Goal: Information Seeking & Learning: Learn about a topic

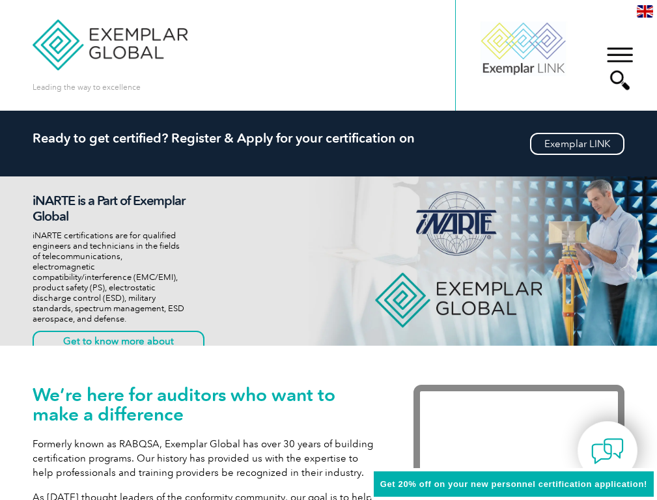
click at [358, 13] on div "Leading the way to excellence Search" at bounding box center [328, 55] width 591 height 111
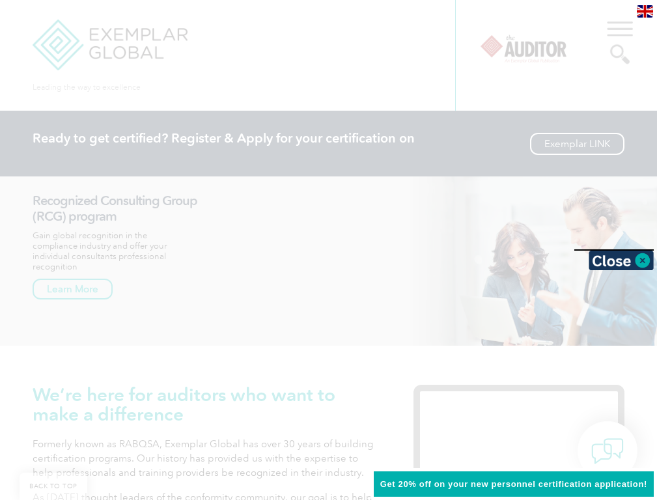
scroll to position [4234, 0]
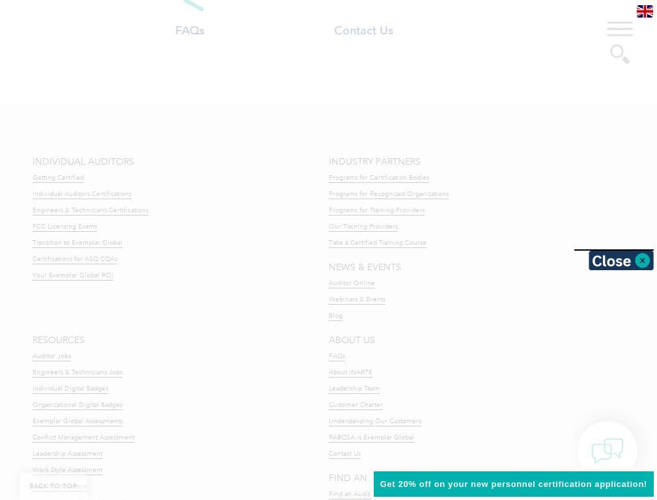
click at [349, 250] on div at bounding box center [328, 250] width 657 height 500
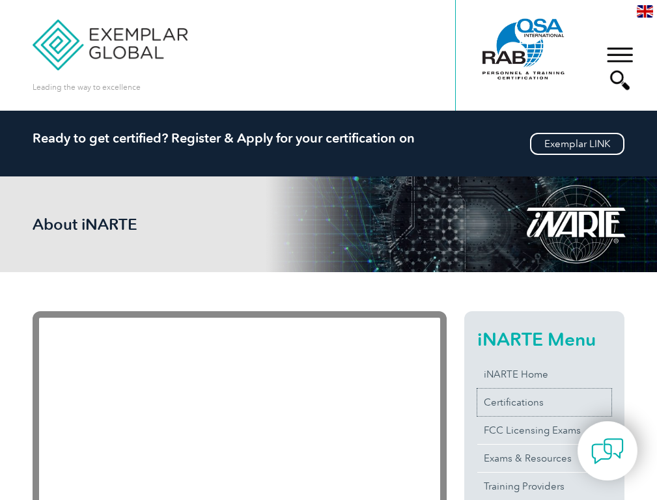
click at [544, 402] on link "Certifications" at bounding box center [544, 402] width 134 height 27
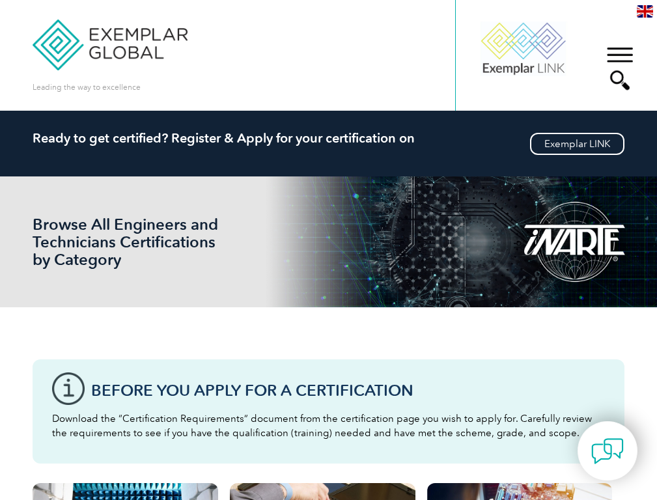
scroll to position [395, 0]
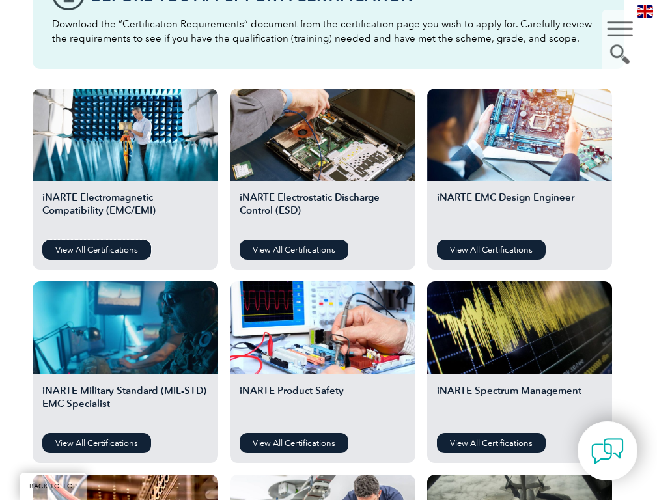
click at [94, 250] on link "View All Certifications" at bounding box center [96, 250] width 109 height 20
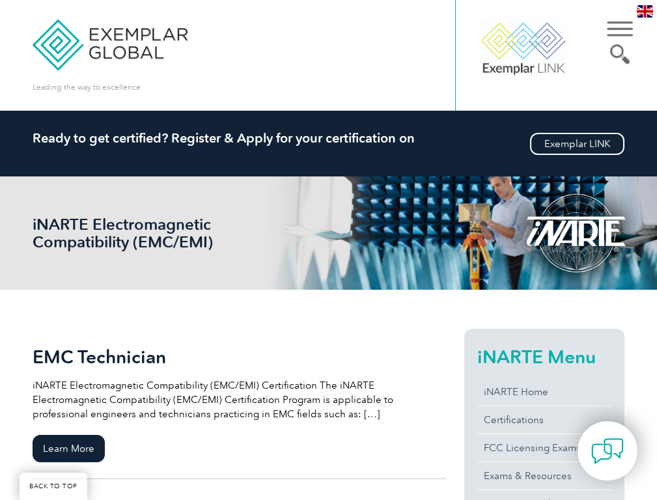
scroll to position [128, 0]
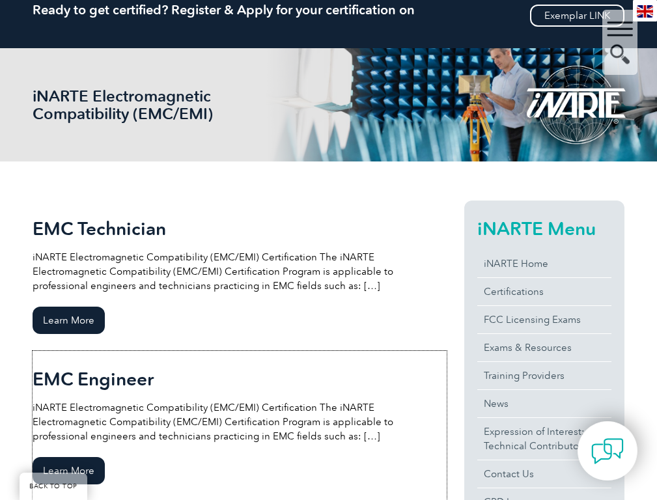
click at [240, 418] on p "iNARTE Electromagnetic Compatibility (EMC/EMI) Certification The iNARTE Electro…" at bounding box center [240, 421] width 414 height 43
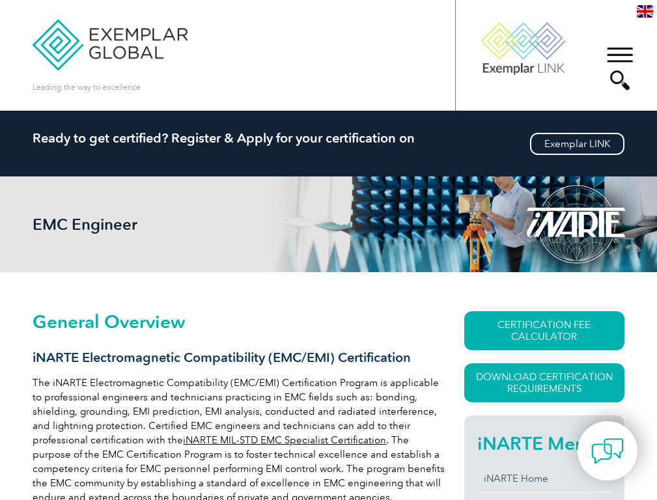
click at [544, 330] on link "CERTIFICATION FEE CALCULATOR" at bounding box center [544, 330] width 160 height 39
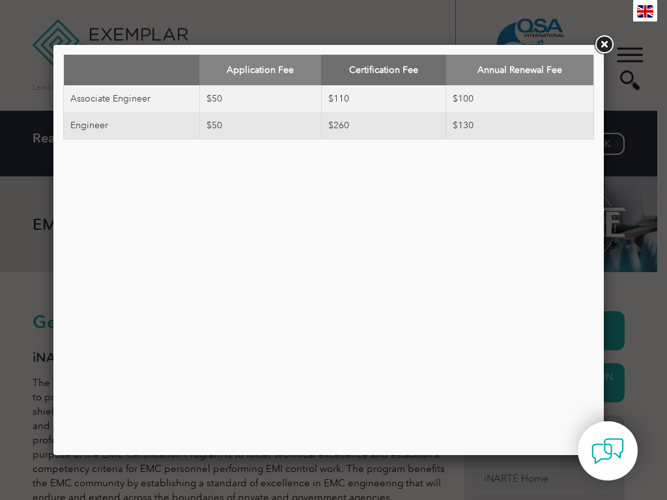
click at [544, 381] on div "Application Fee Certification Fee Annual Renewal Fee Associate Engineer $50 $11…" at bounding box center [328, 250] width 531 height 391
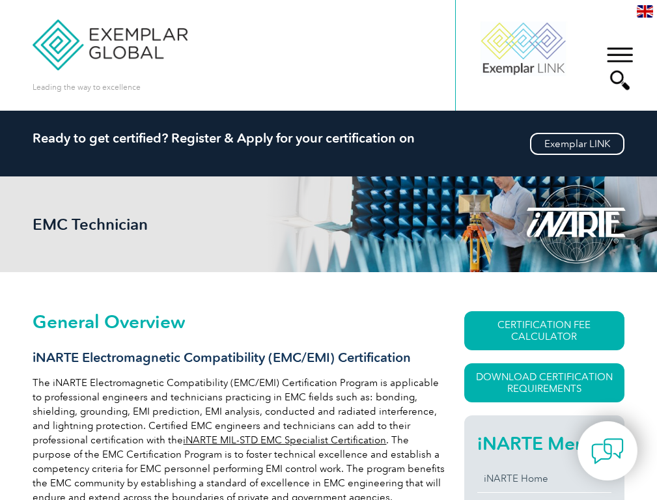
click at [544, 330] on link "CERTIFICATION FEE CALCULATOR" at bounding box center [544, 330] width 160 height 39
